Goal: Information Seeking & Learning: Stay updated

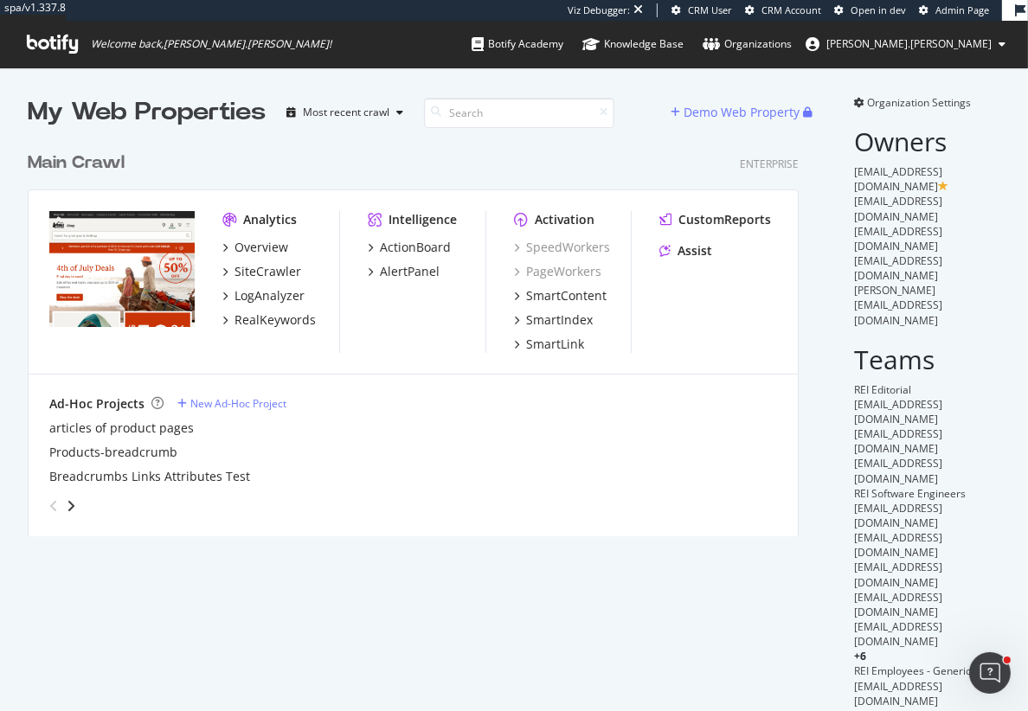
scroll to position [407, 785]
click at [91, 171] on div "Main Crawl" at bounding box center [76, 163] width 97 height 25
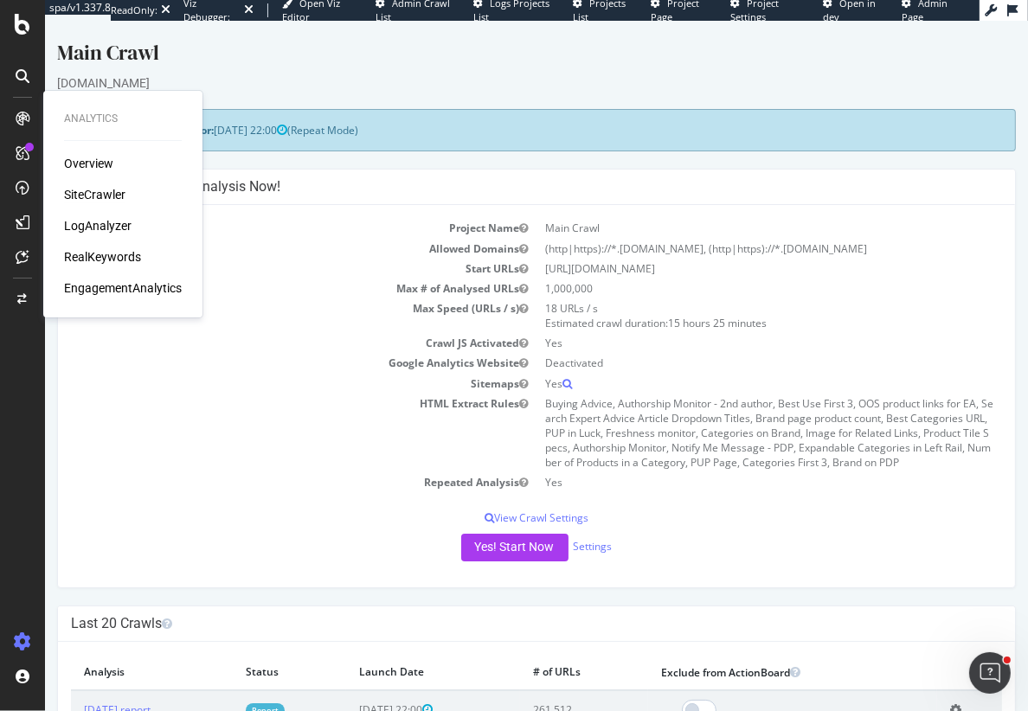
click at [93, 192] on div "SiteCrawler" at bounding box center [94, 194] width 61 height 17
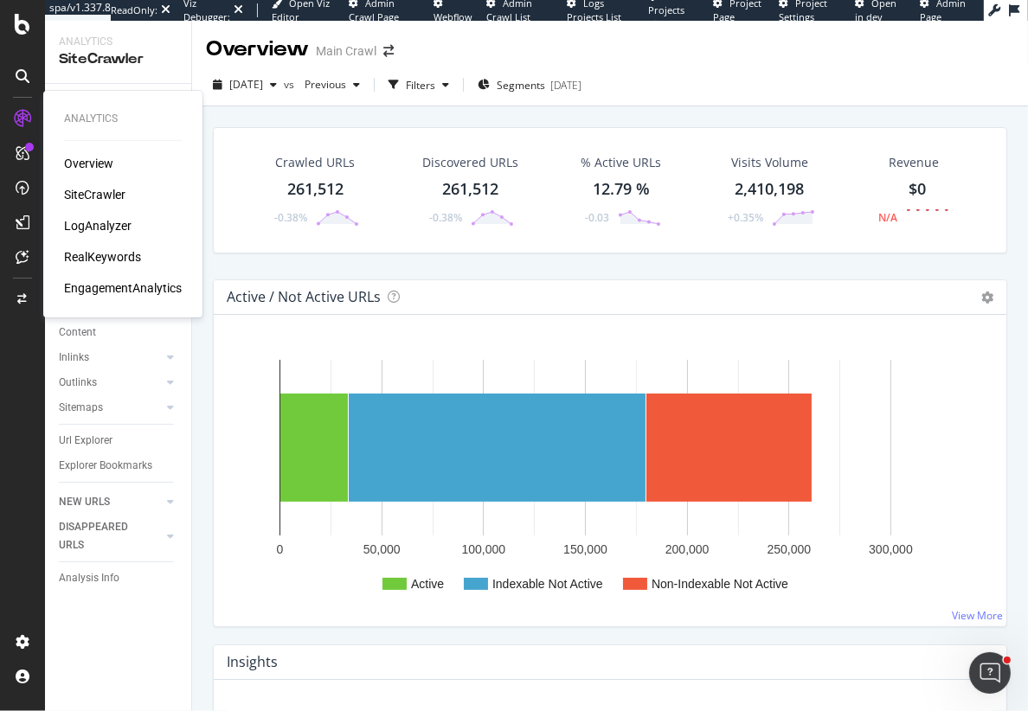
click at [93, 164] on div "Overview" at bounding box center [88, 163] width 49 height 17
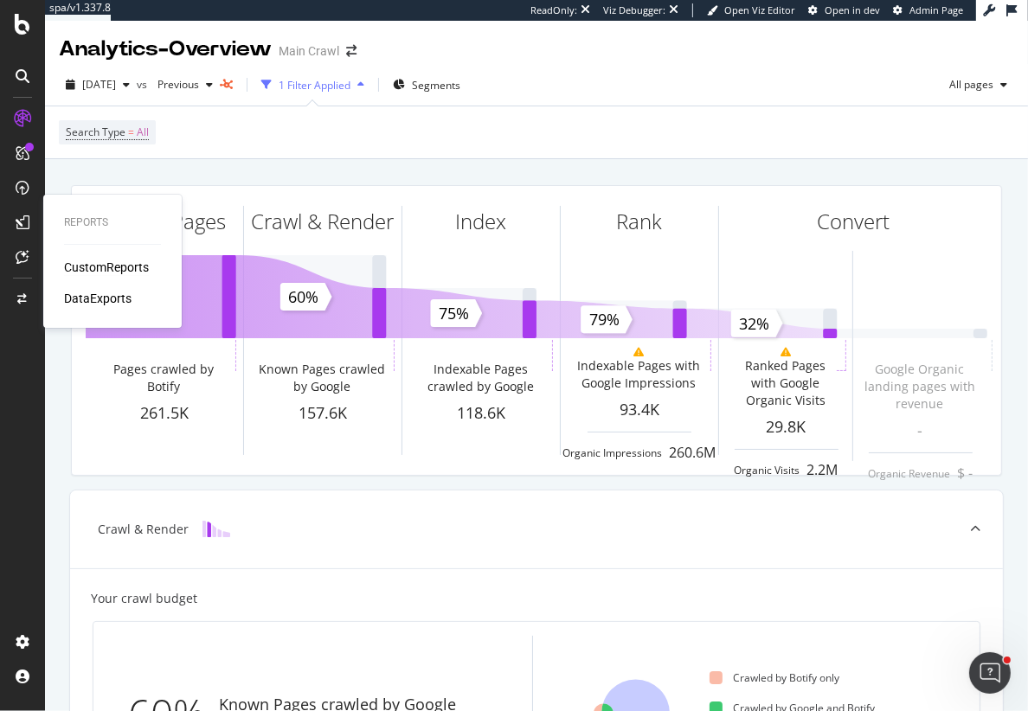
click at [107, 265] on div "CustomReports" at bounding box center [106, 267] width 85 height 17
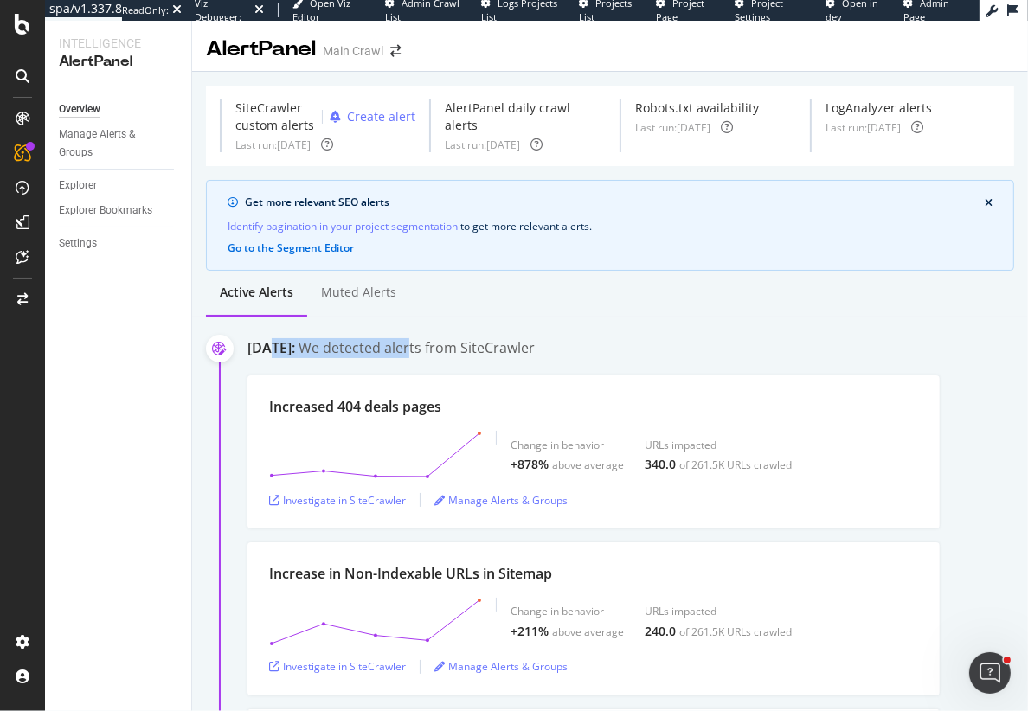
drag, startPoint x: 267, startPoint y: 352, endPoint x: 500, endPoint y: 350, distance: 232.8
click at [500, 350] on div "September 2nd 2025: We detected alerts from SiteCrawler" at bounding box center [637, 349] width 781 height 23
click at [379, 365] on div "September 2nd 2025: We detected alerts from SiteCrawler Increased 404 deals pag…" at bounding box center [637, 600] width 781 height 524
drag, startPoint x: 418, startPoint y: 350, endPoint x: 550, endPoint y: 365, distance: 132.4
click at [550, 365] on div "September 2nd 2025: We detected alerts from SiteCrawler Increased 404 deals pag…" at bounding box center [637, 600] width 781 height 524
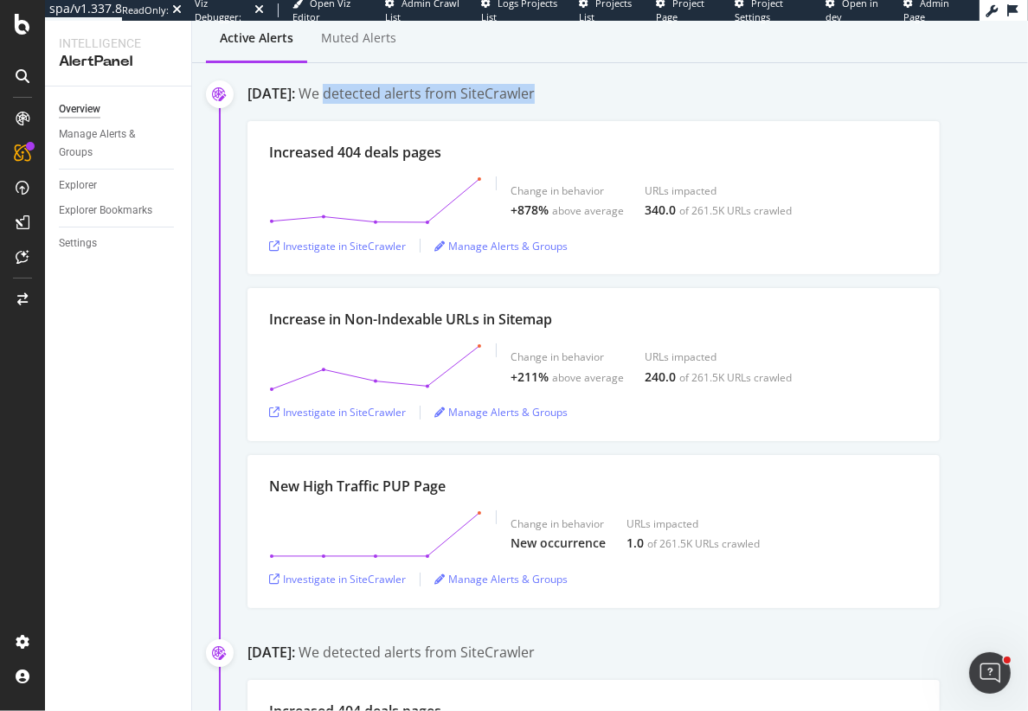
scroll to position [261, 0]
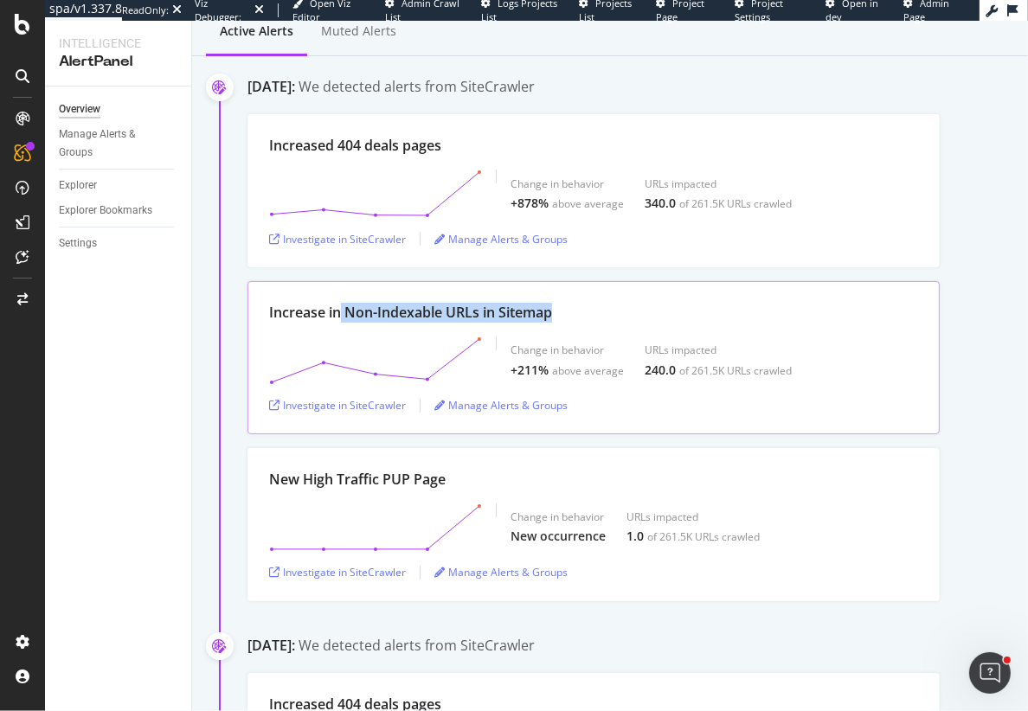
drag, startPoint x: 341, startPoint y: 311, endPoint x: 559, endPoint y: 316, distance: 218.1
click at [559, 316] on div "Increase in Non-Indexable URLs in Sitemap" at bounding box center [593, 313] width 649 height 20
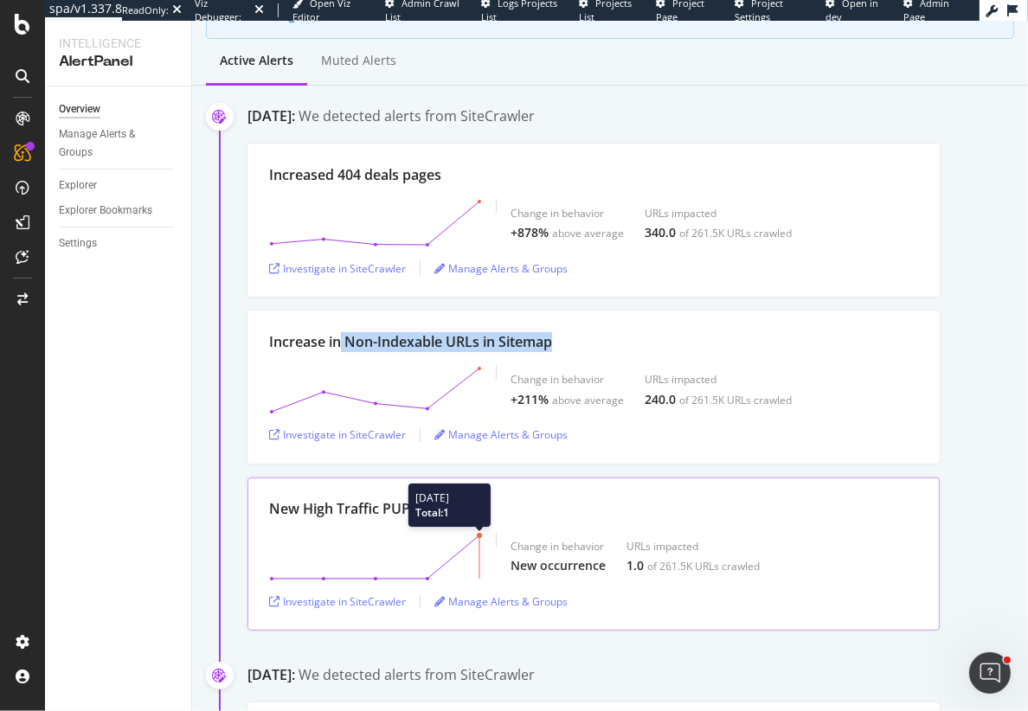
scroll to position [233, 0]
